Goal: Transaction & Acquisition: Book appointment/travel/reservation

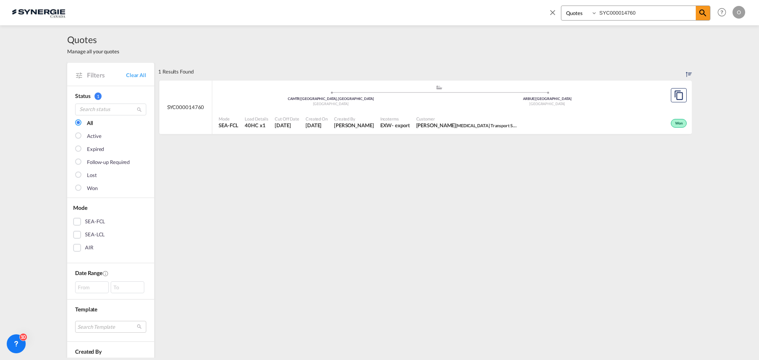
select select "Quotes"
drag, startPoint x: 639, startPoint y: 14, endPoint x: 558, endPoint y: 15, distance: 81.0
click at [558, 15] on div "Bookings Quotes Enquiries SYC000014760" at bounding box center [629, 15] width 162 height 19
paste input "635"
type input "SYC000014635"
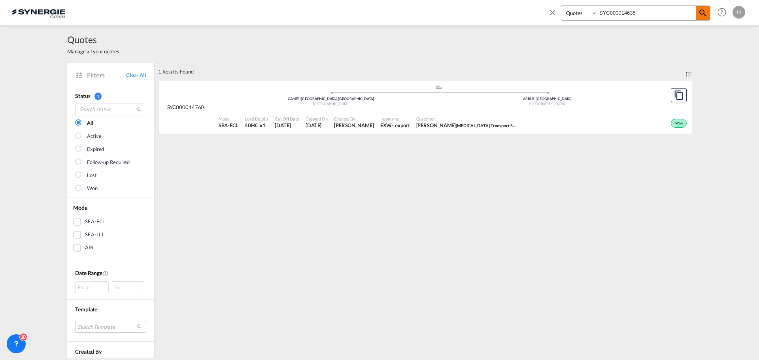
click at [702, 11] on md-icon "icon-magnify" at bounding box center [702, 12] width 9 height 9
click at [456, 126] on span "Moldtrans Valencia" at bounding box center [474, 125] width 37 height 5
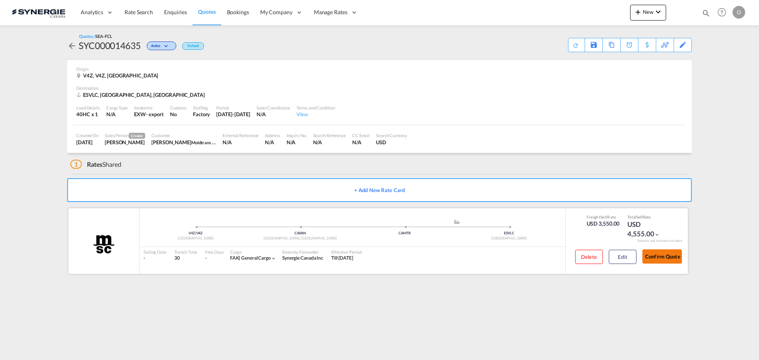
click at [657, 260] on button "Confirm Quote" at bounding box center [662, 256] width 40 height 14
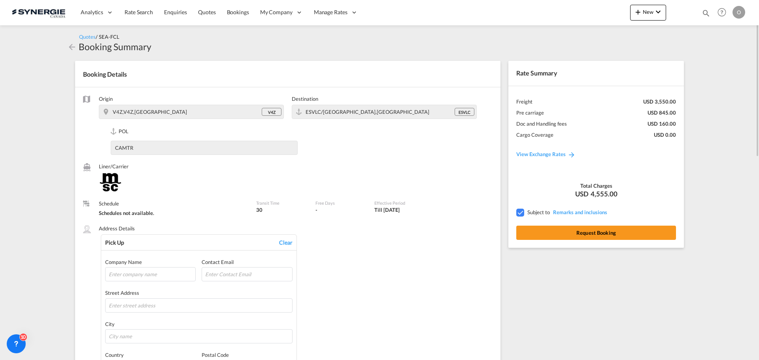
scroll to position [40, 0]
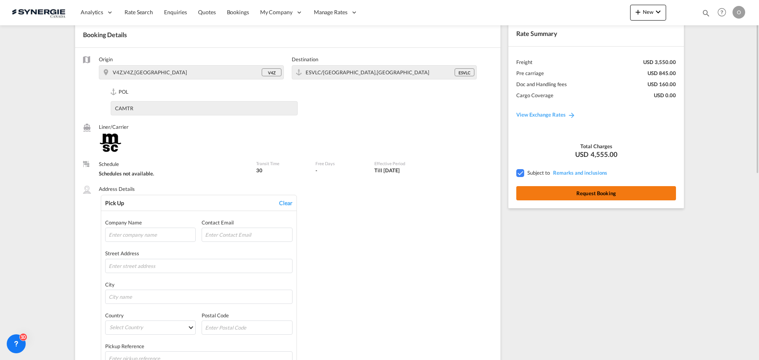
click at [570, 198] on button "Request Booking" at bounding box center [596, 193] width 160 height 14
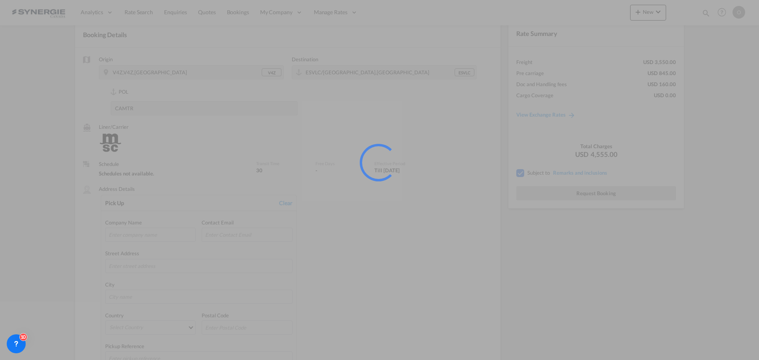
scroll to position [0, 0]
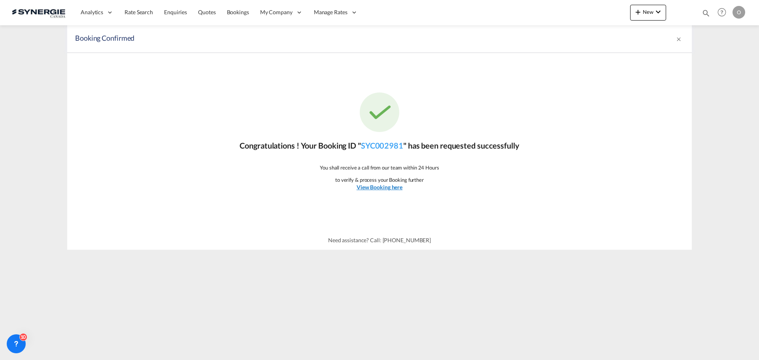
click at [392, 187] on u "View Booking here" at bounding box center [380, 187] width 46 height 7
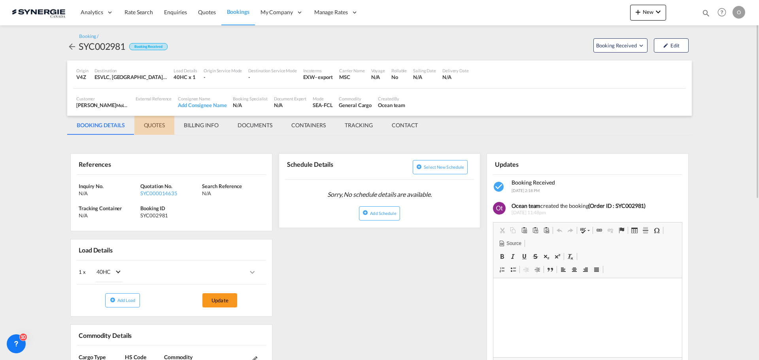
click at [159, 127] on md-tab-item "QUOTES" at bounding box center [154, 125] width 40 height 19
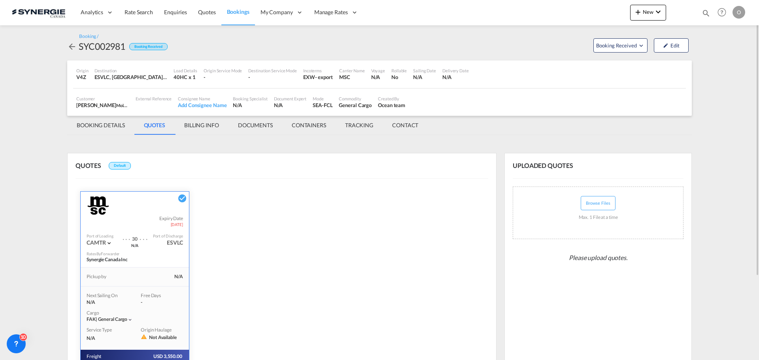
click at [96, 44] on div "SYC002981" at bounding box center [102, 46] width 47 height 13
copy div "SYC002981"
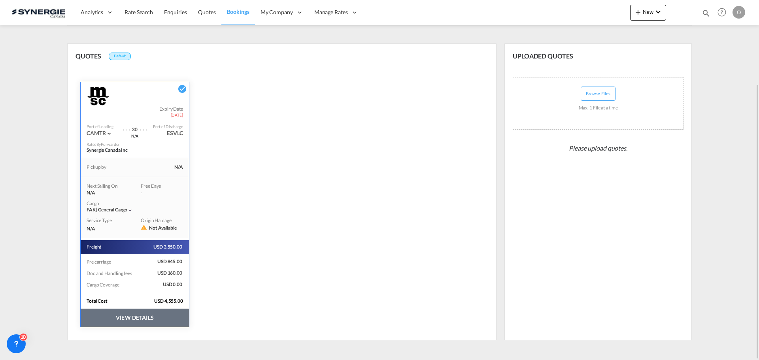
click at [130, 319] on button "VIEW DETAILS" at bounding box center [135, 318] width 108 height 18
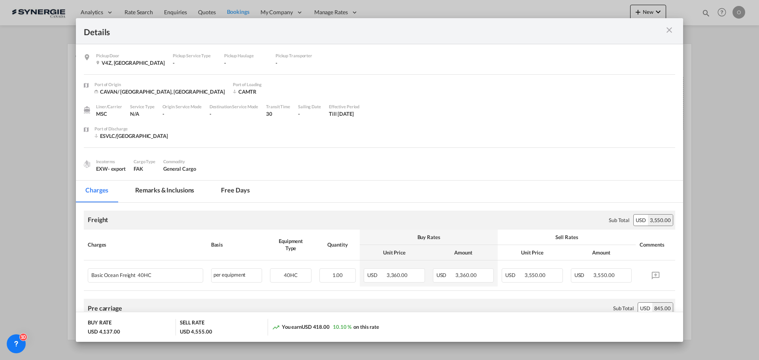
click at [174, 188] on md-tab-item "Remarks & Inclusions" at bounding box center [165, 192] width 78 height 22
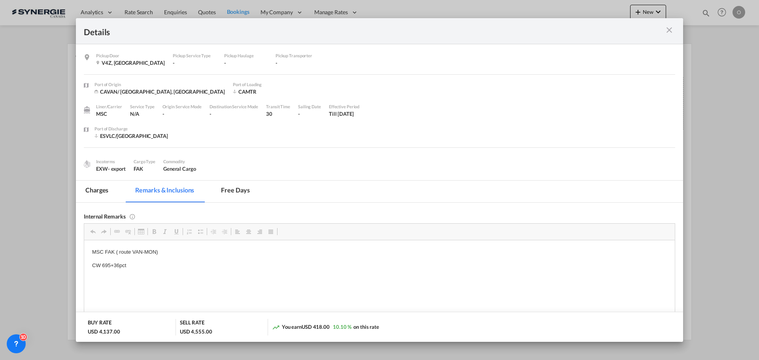
scroll to position [0, 0]
